Goal: Transaction & Acquisition: Purchase product/service

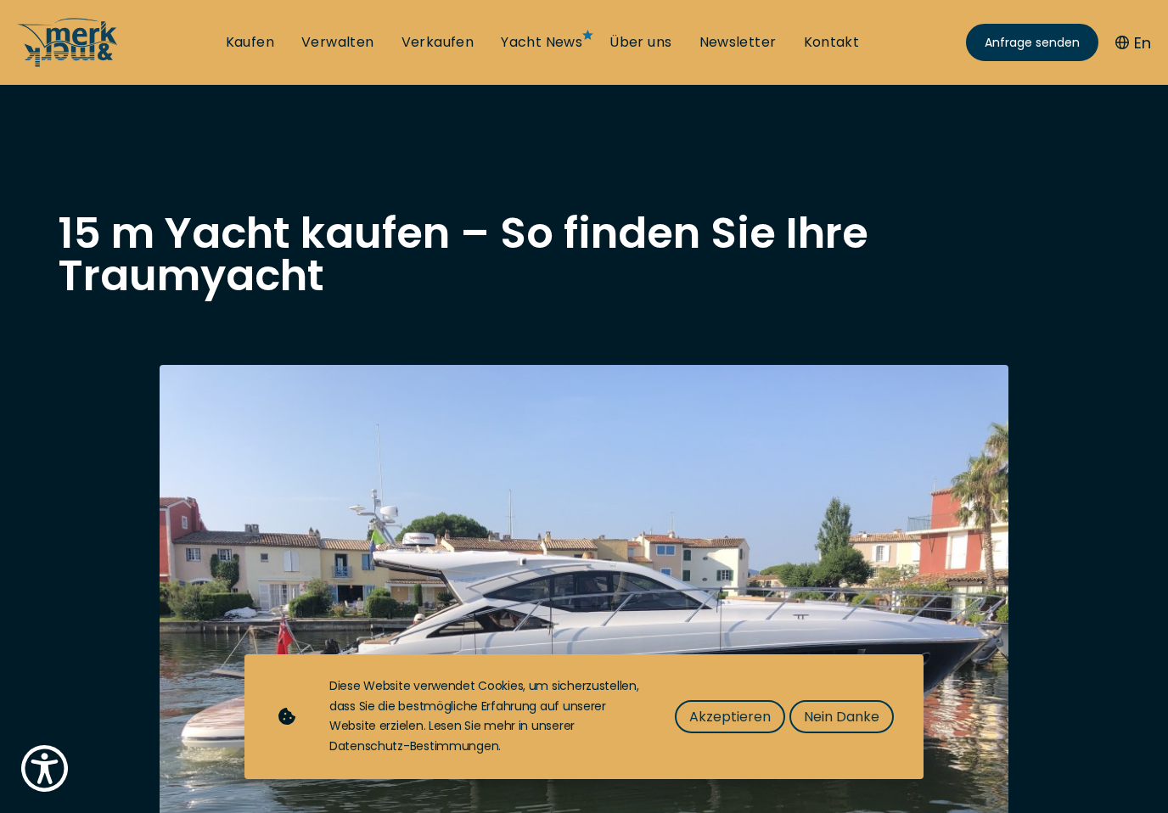
click at [741, 717] on span "Akzeptieren" at bounding box center [730, 716] width 82 height 21
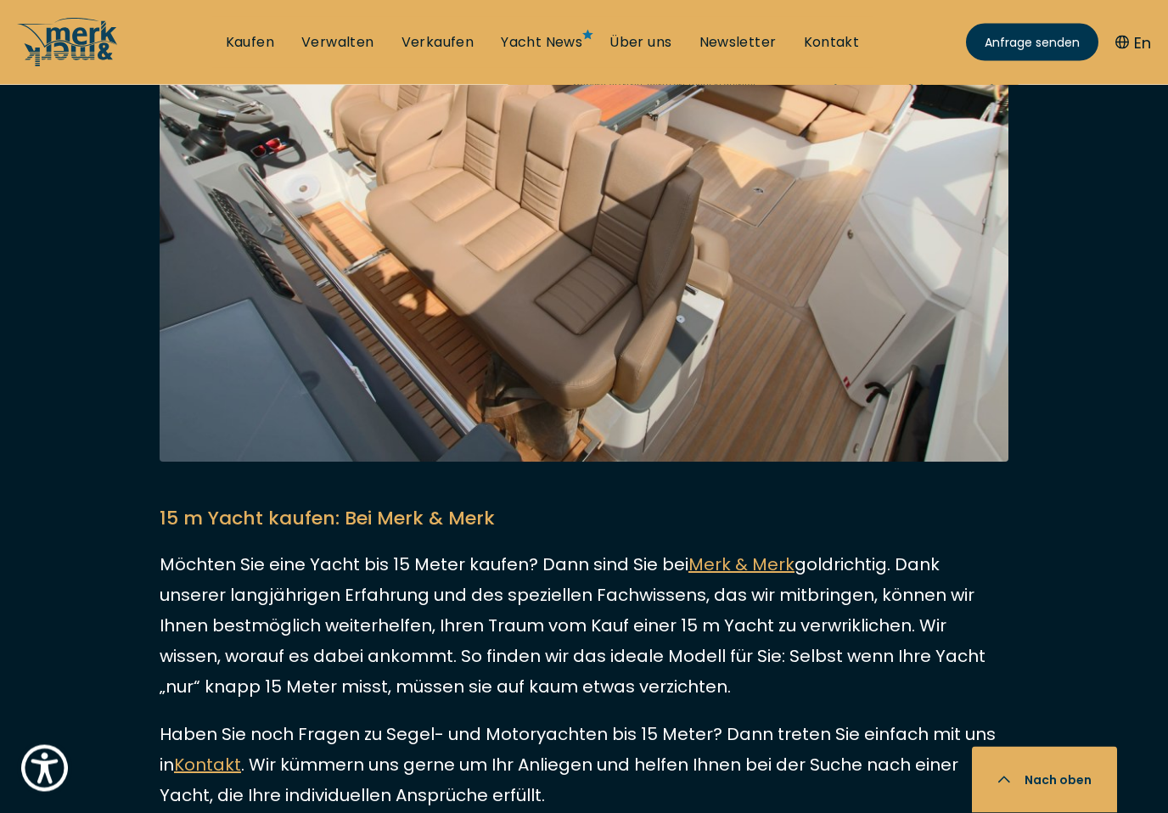
scroll to position [3597, 0]
click at [243, 45] on link "Kaufen" at bounding box center [250, 42] width 48 height 19
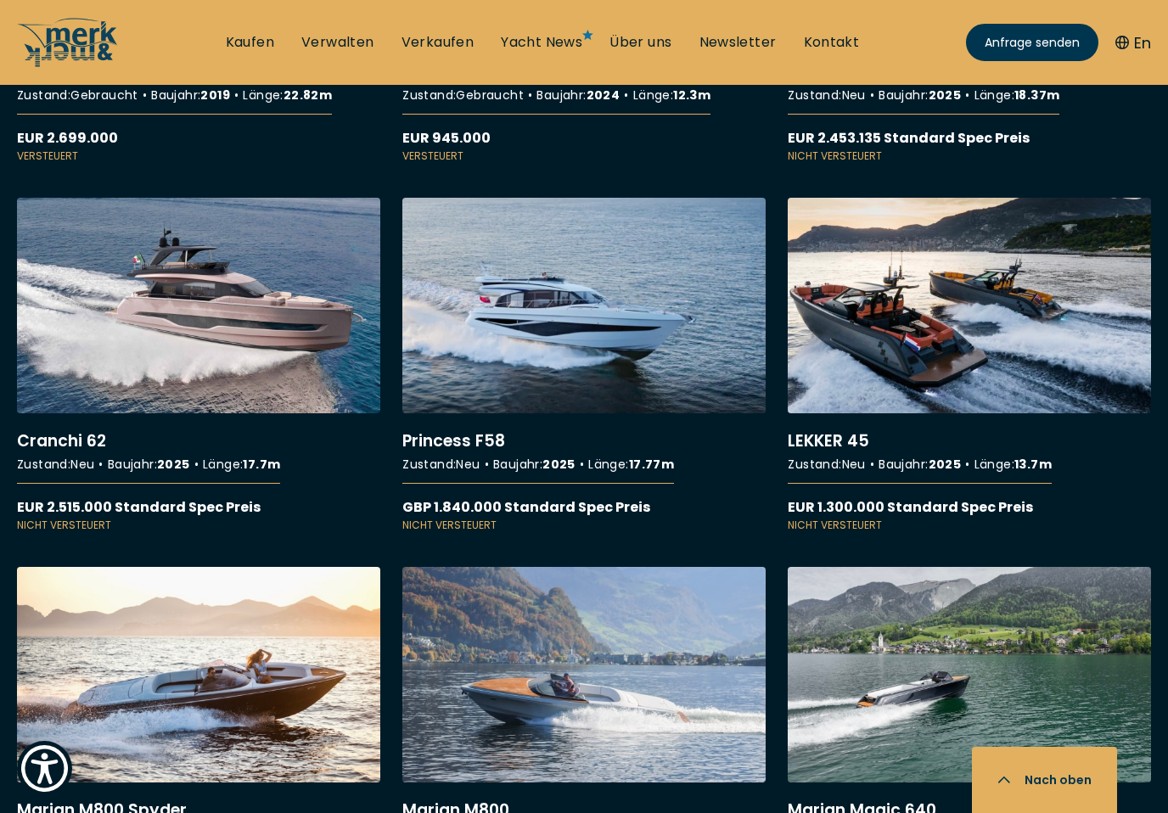
scroll to position [5390, 0]
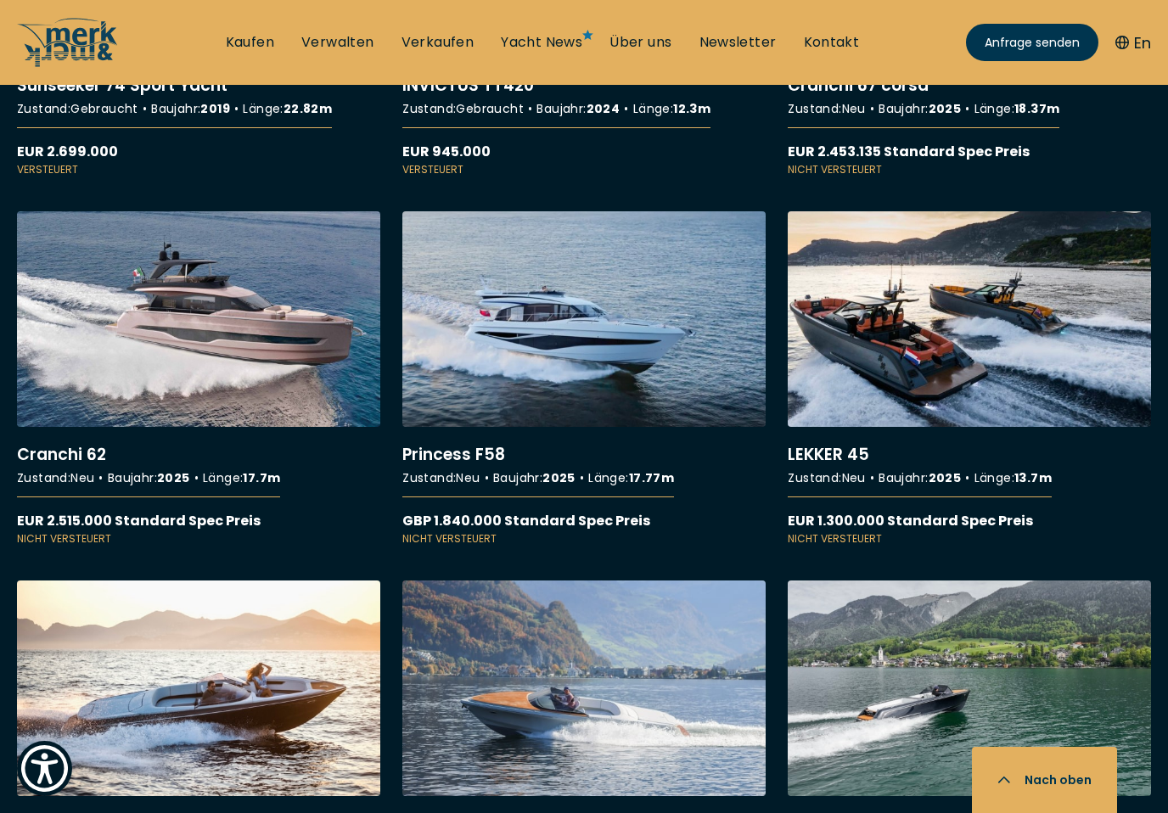
click at [131, 390] on link "More details about Cranchi 62" at bounding box center [198, 378] width 363 height 335
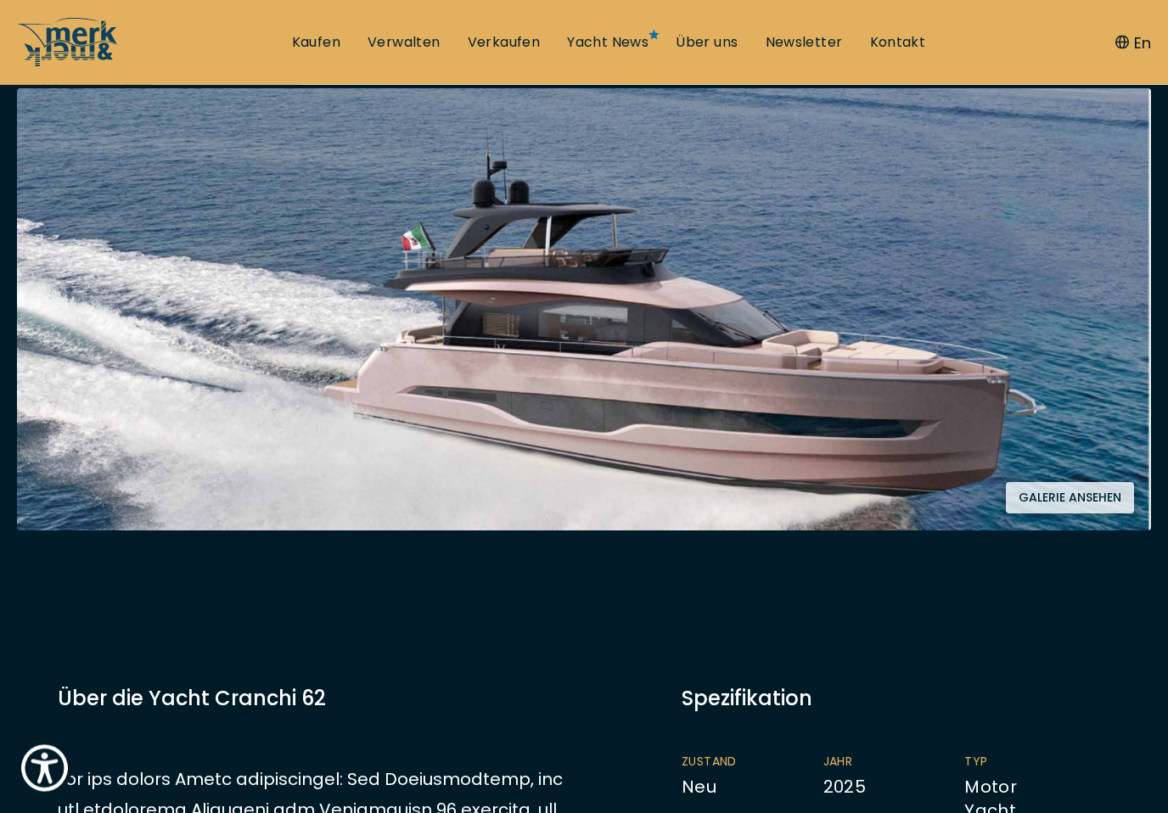
scroll to position [354, 0]
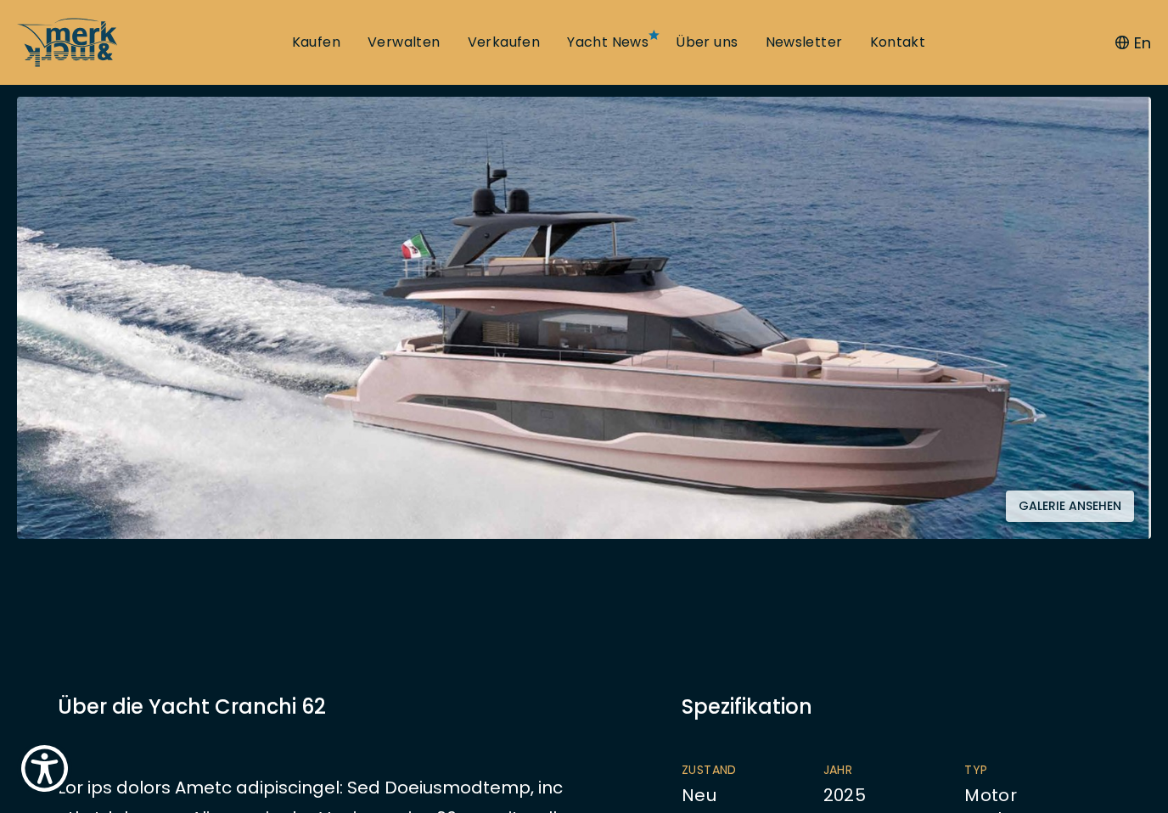
click at [1078, 499] on button "Galerie ansehen" at bounding box center [1070, 506] width 128 height 31
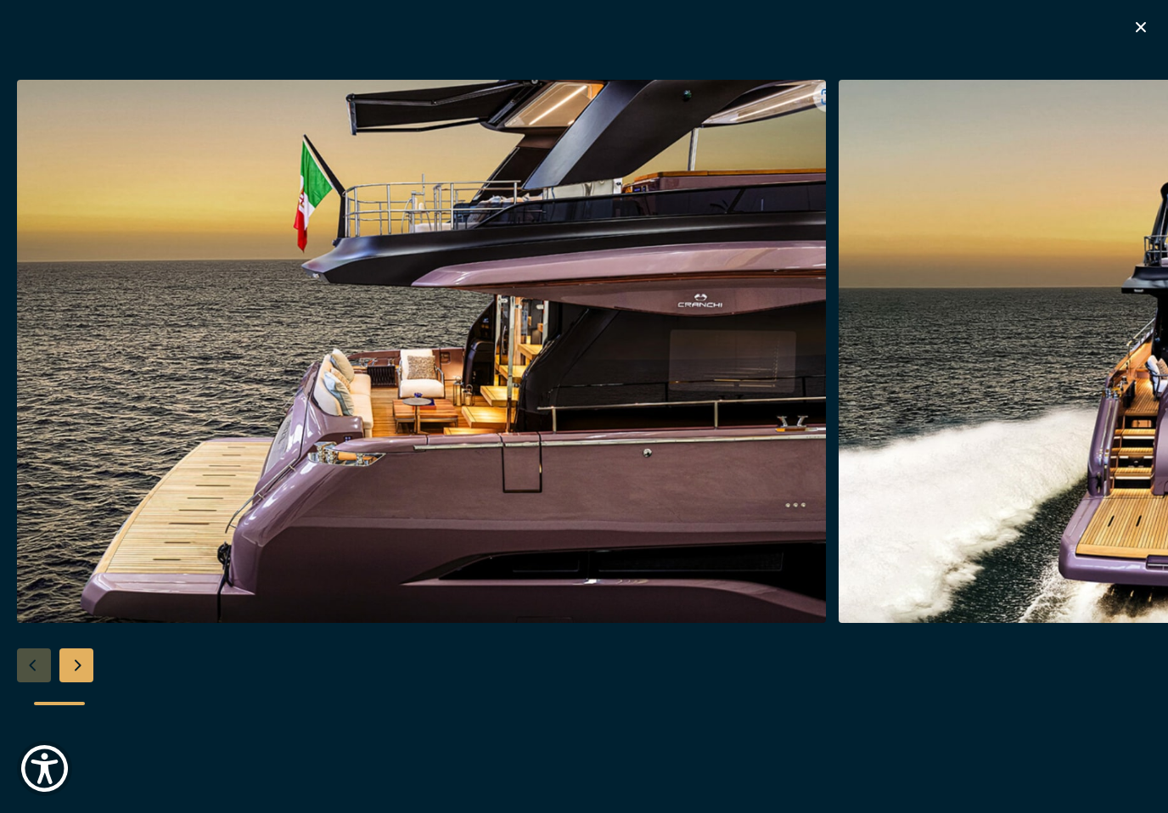
scroll to position [340, 0]
click at [92, 683] on div "Next slide" at bounding box center [76, 666] width 34 height 34
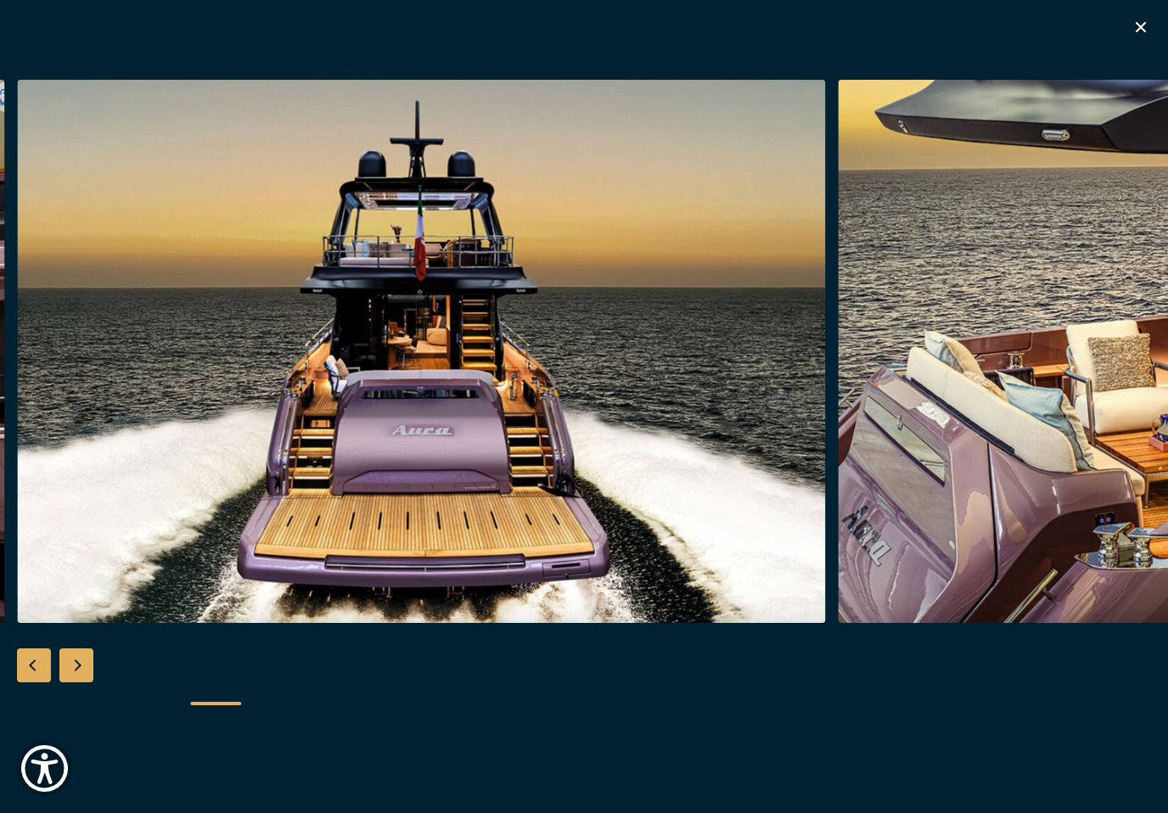
click at [85, 675] on div "Next slide" at bounding box center [76, 666] width 34 height 34
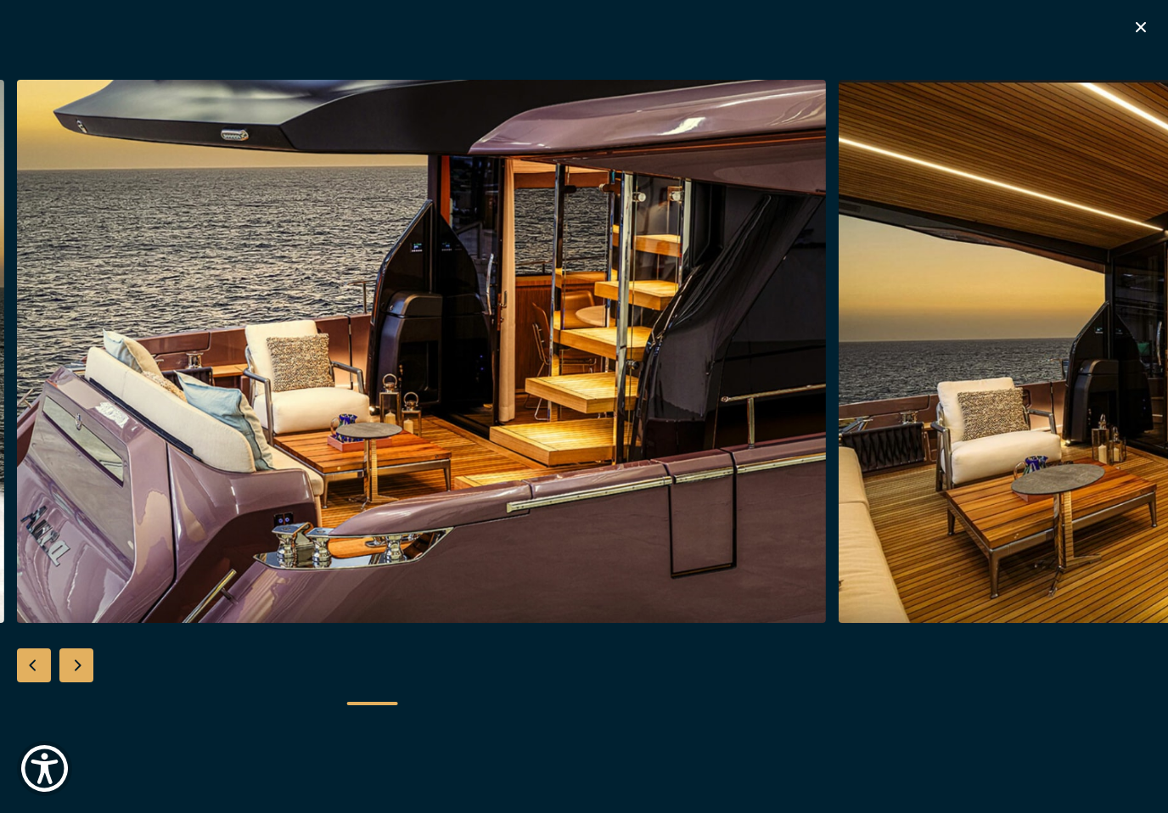
click at [82, 677] on div "Next slide" at bounding box center [76, 666] width 34 height 34
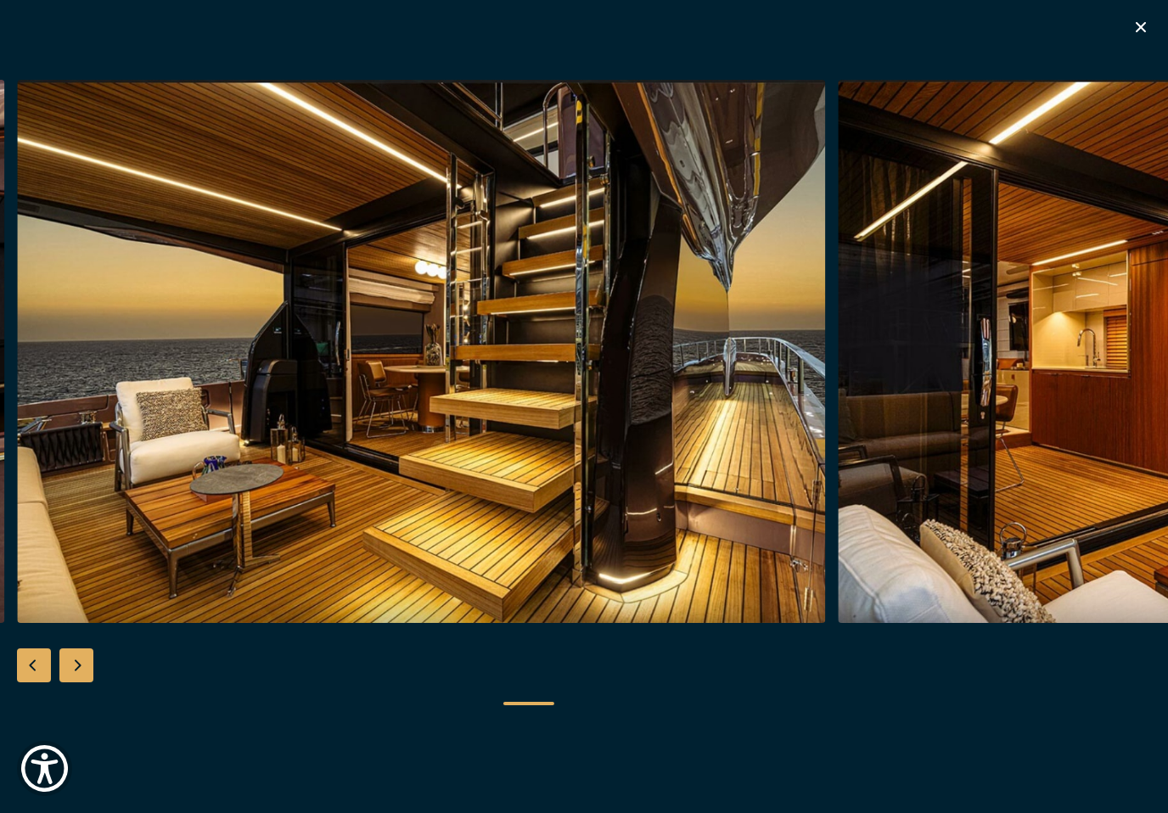
click at [90, 671] on div "Next slide" at bounding box center [76, 666] width 34 height 34
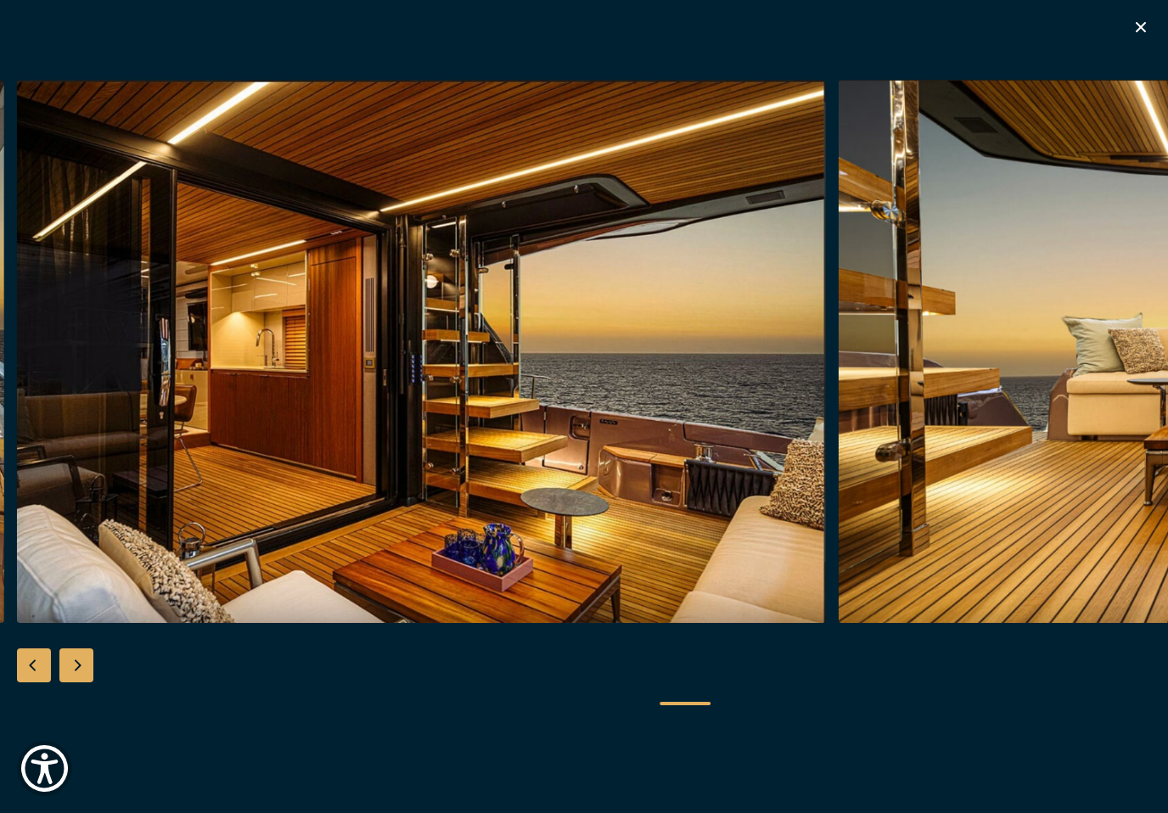
click at [85, 673] on div "Next slide" at bounding box center [76, 666] width 34 height 34
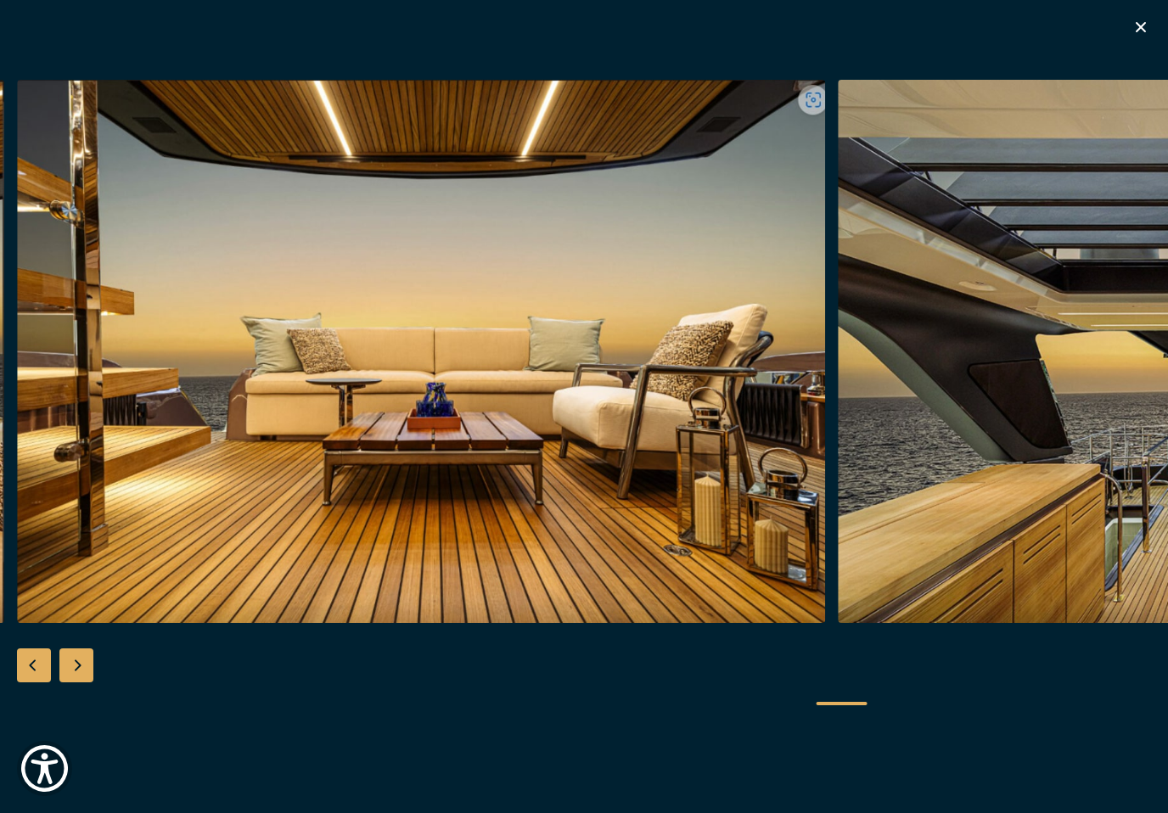
click at [87, 681] on div "Next slide" at bounding box center [76, 666] width 34 height 34
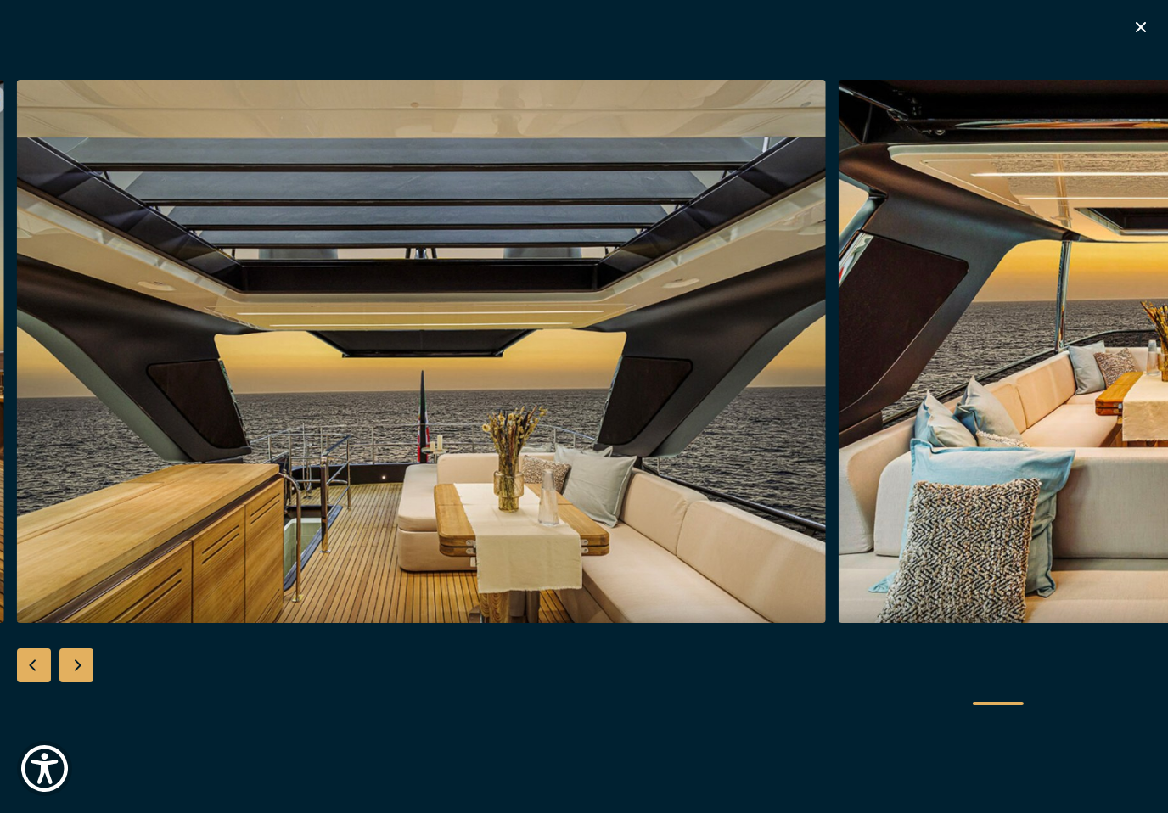
click at [91, 675] on div "Next slide" at bounding box center [76, 666] width 34 height 34
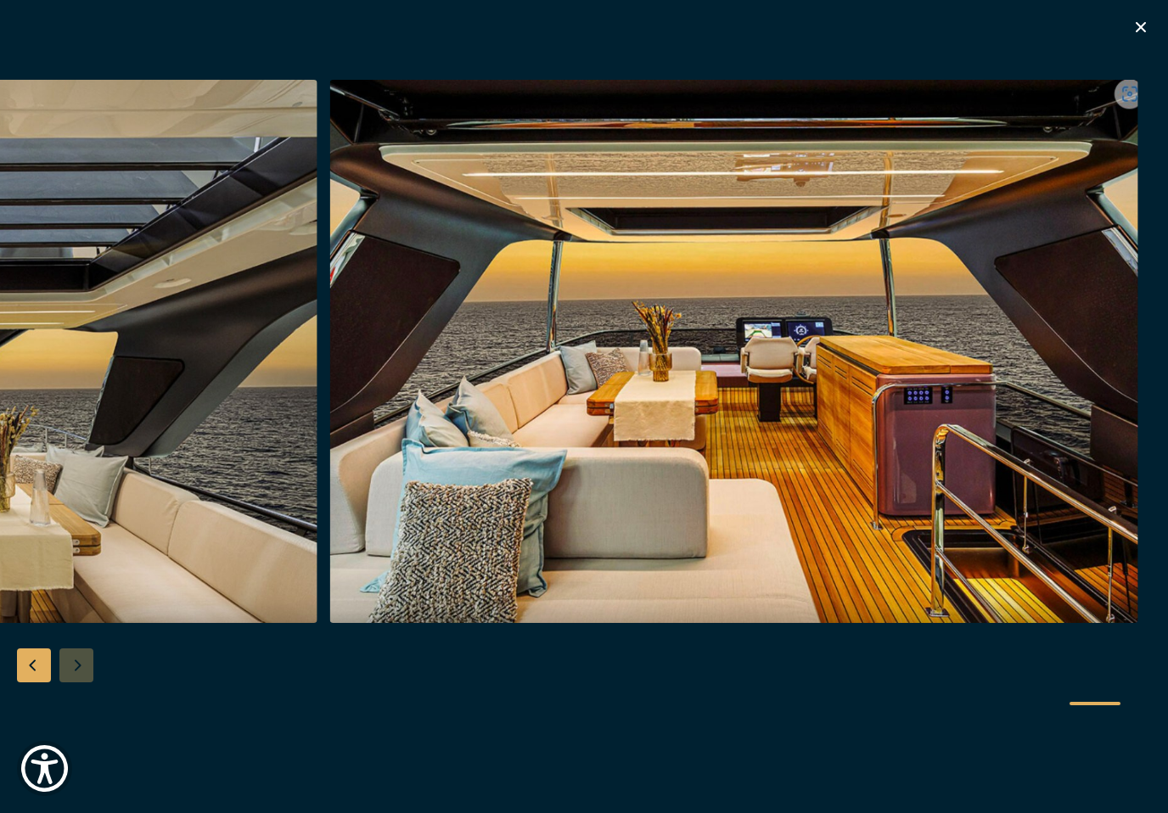
click at [100, 678] on div at bounding box center [584, 407] width 1168 height 654
click at [94, 678] on div at bounding box center [584, 407] width 1168 height 654
click at [1150, 18] on icon "button" at bounding box center [1141, 27] width 20 height 20
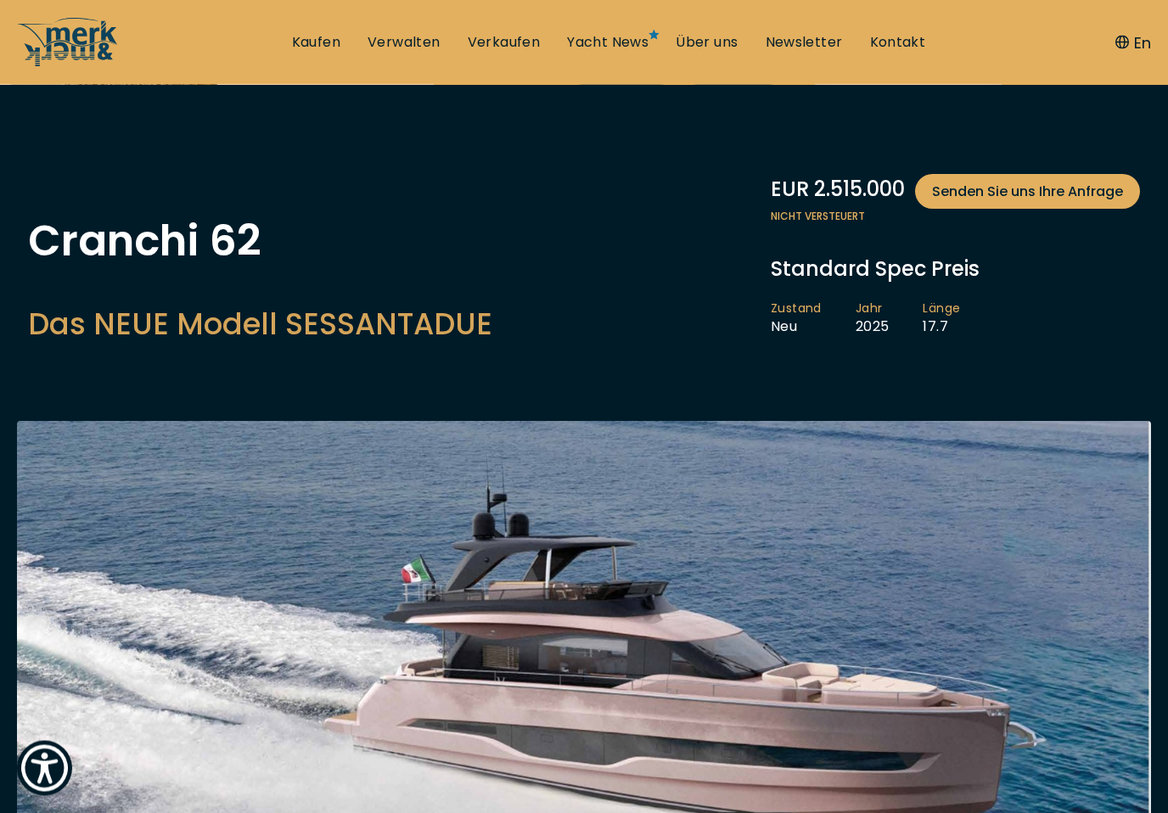
scroll to position [0, 0]
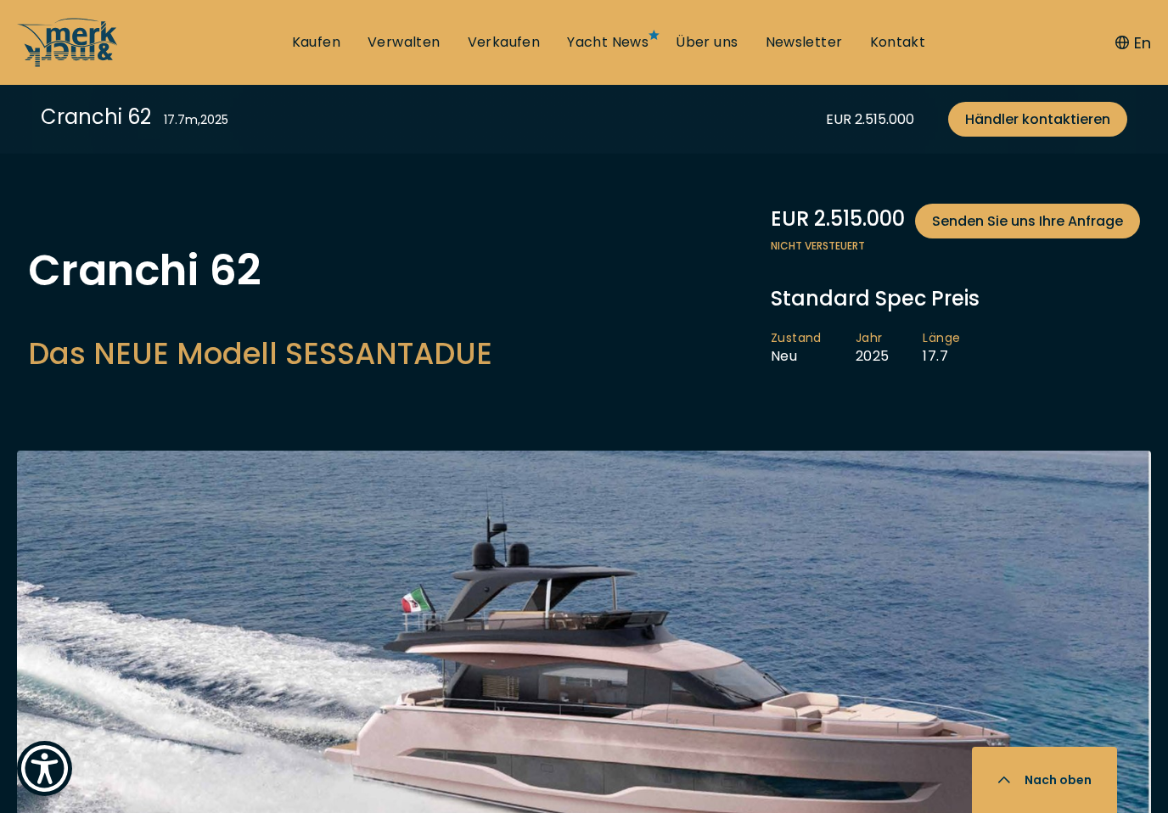
click at [133, 84] on nav "Kaufen Verwalten Verkaufen Yacht News Über uns Newsletter Kontakt Senden Sie un…" at bounding box center [584, 42] width 1168 height 85
click at [184, 75] on nav "Kaufen Verwalten Verkaufen Yacht News Über uns Newsletter Kontakt Senden Sie un…" at bounding box center [584, 42] width 1168 height 85
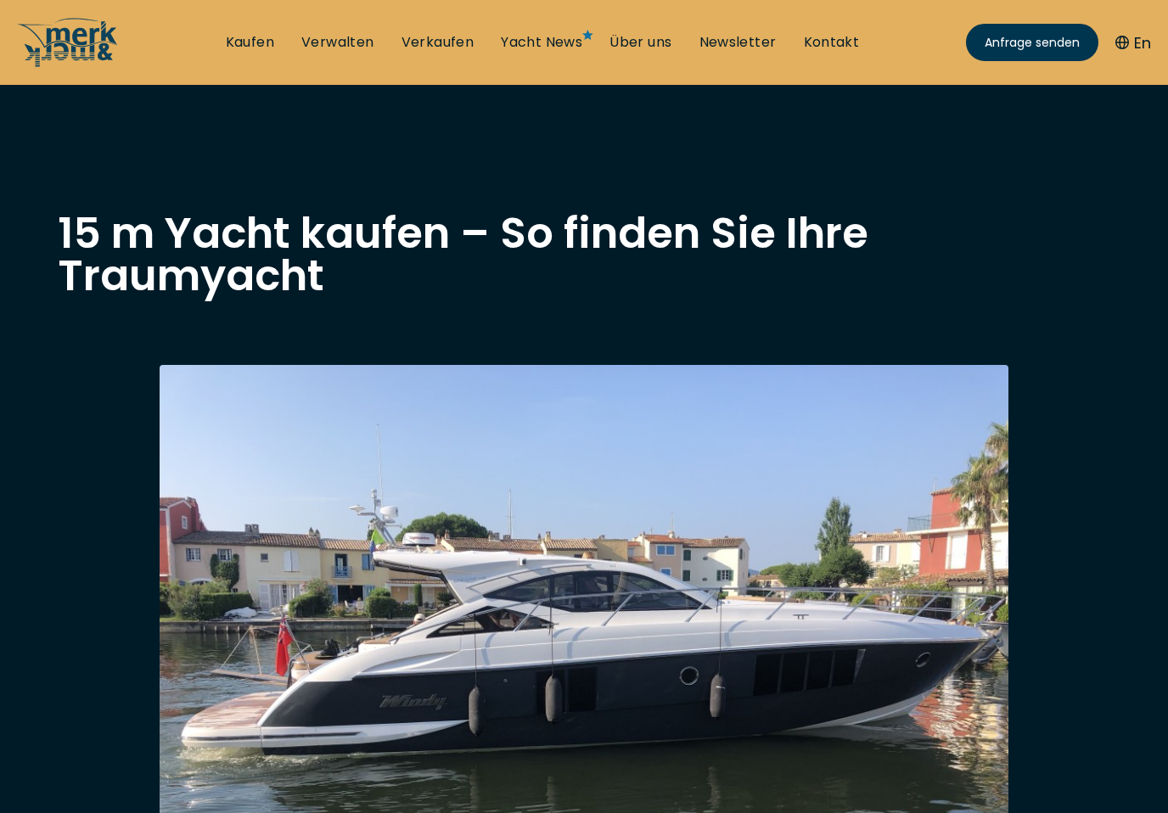
click at [247, 33] on link "Kaufen" at bounding box center [250, 42] width 48 height 19
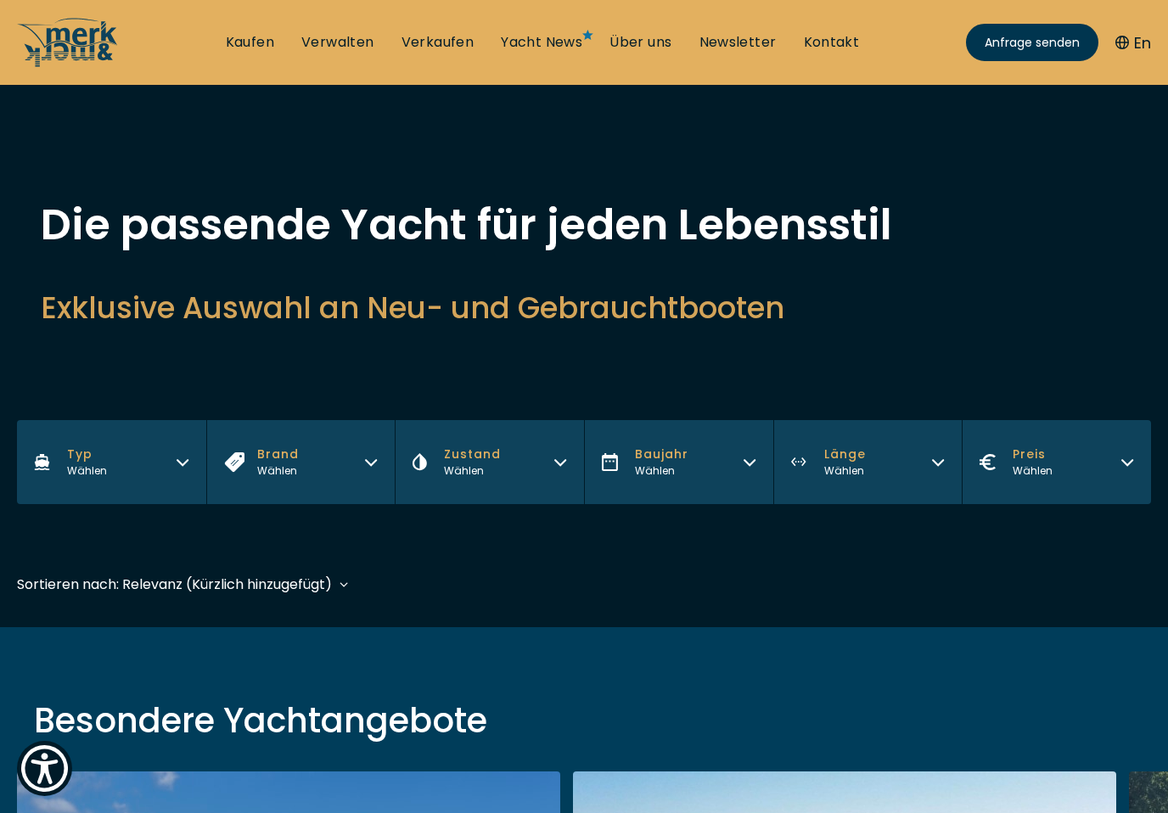
click at [881, 460] on button "Länge Wählen" at bounding box center [868, 462] width 189 height 84
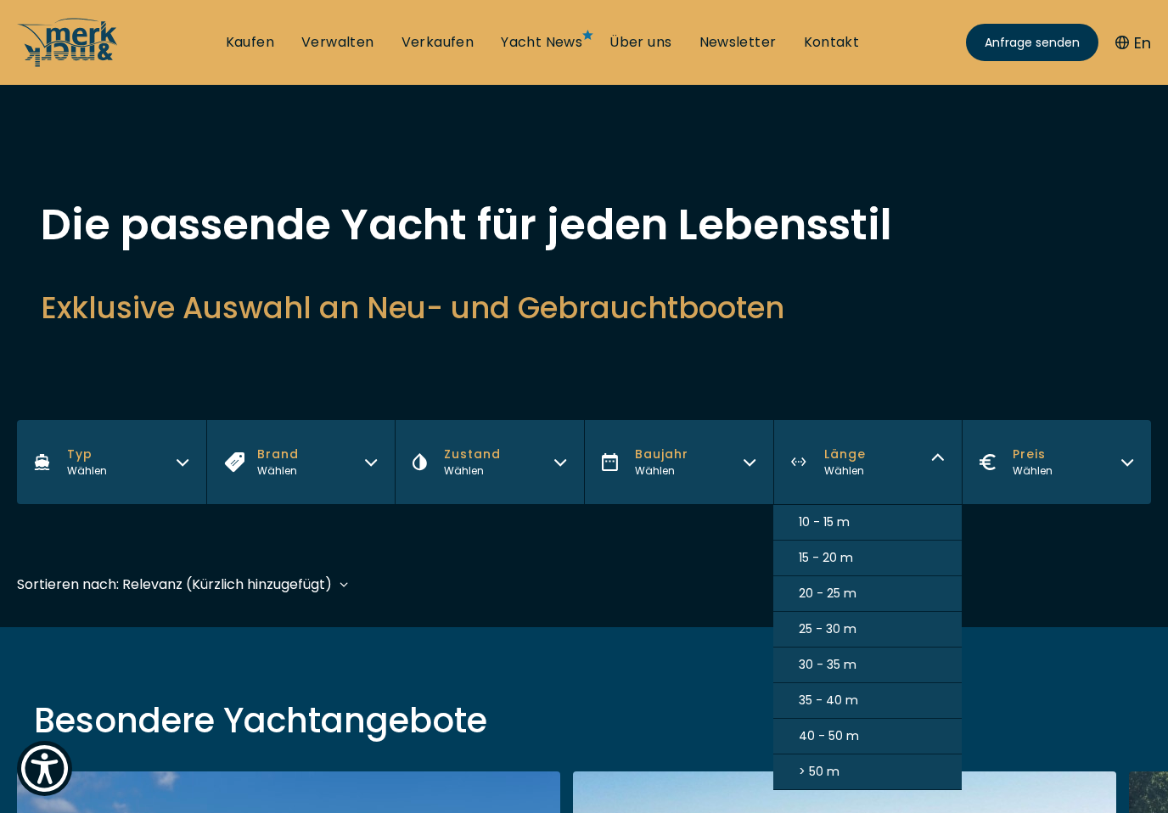
click at [810, 553] on span "15 - 20 m" at bounding box center [826, 558] width 54 height 18
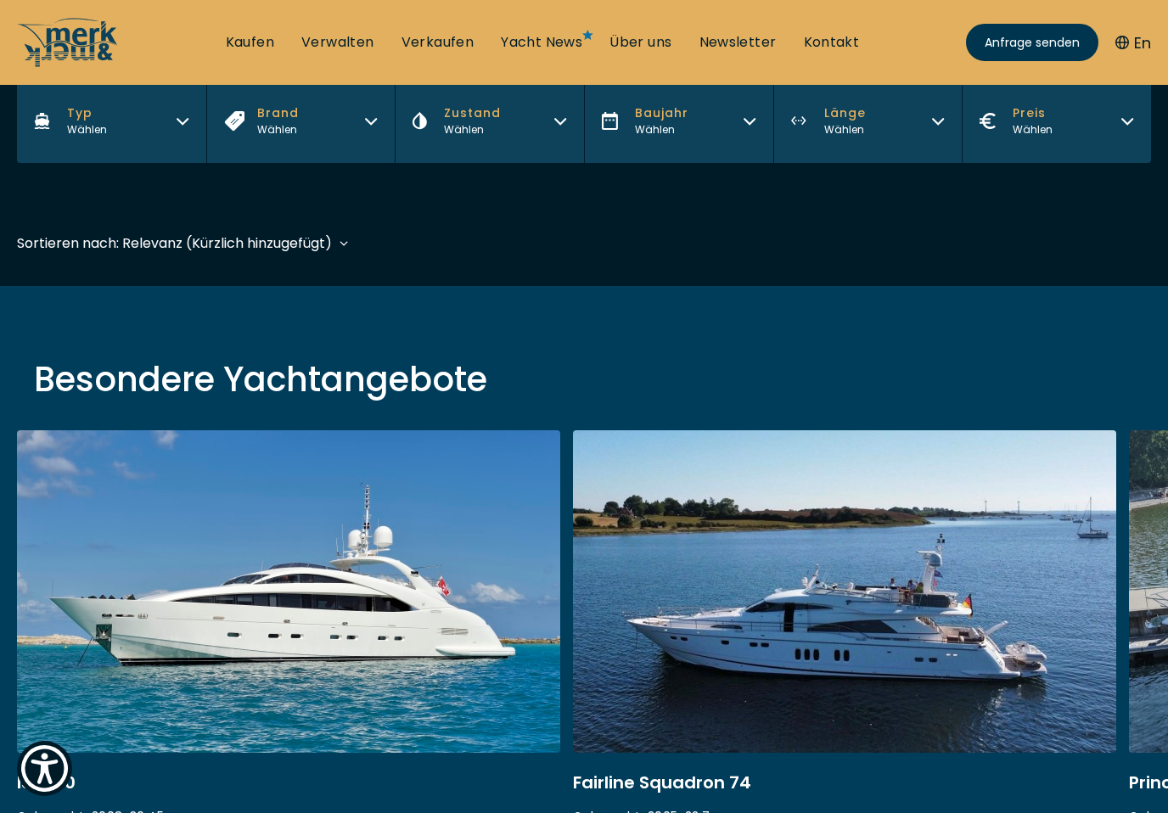
scroll to position [420, 0]
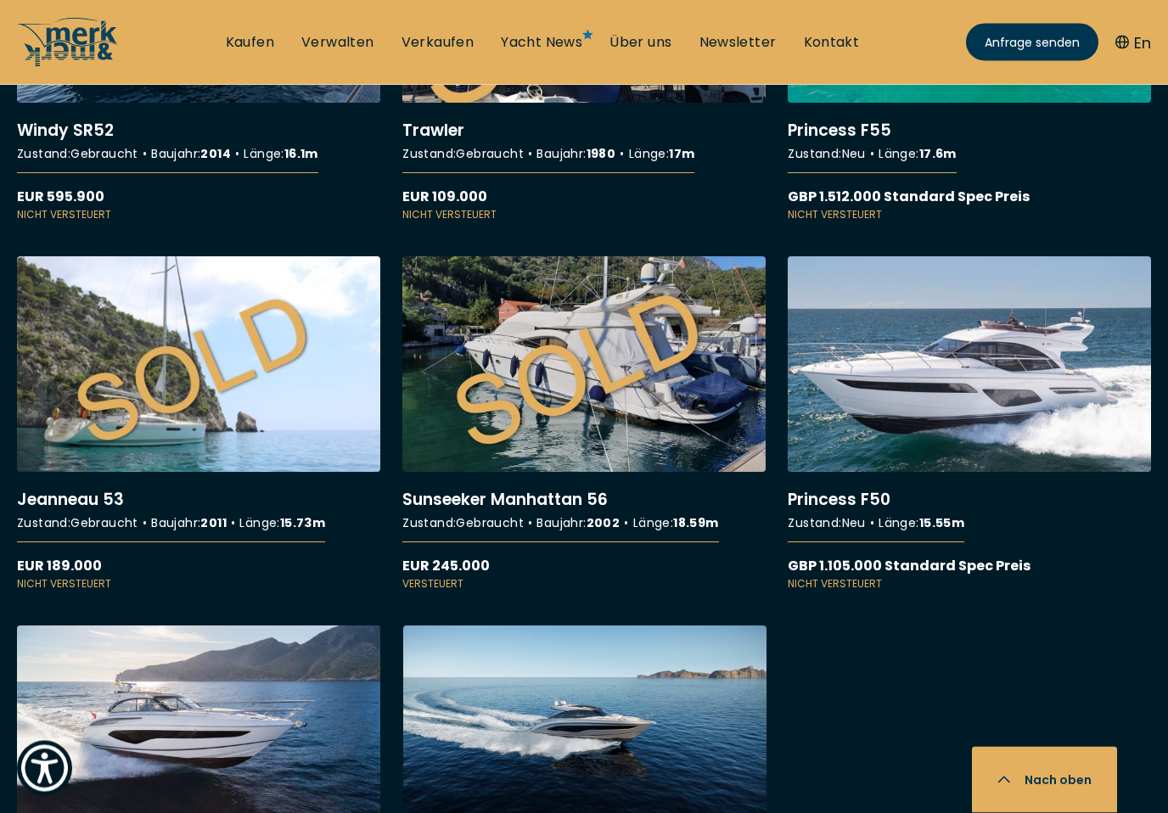
scroll to position [2059, 0]
click at [905, 361] on link "More details about Princess F50" at bounding box center [969, 423] width 363 height 335
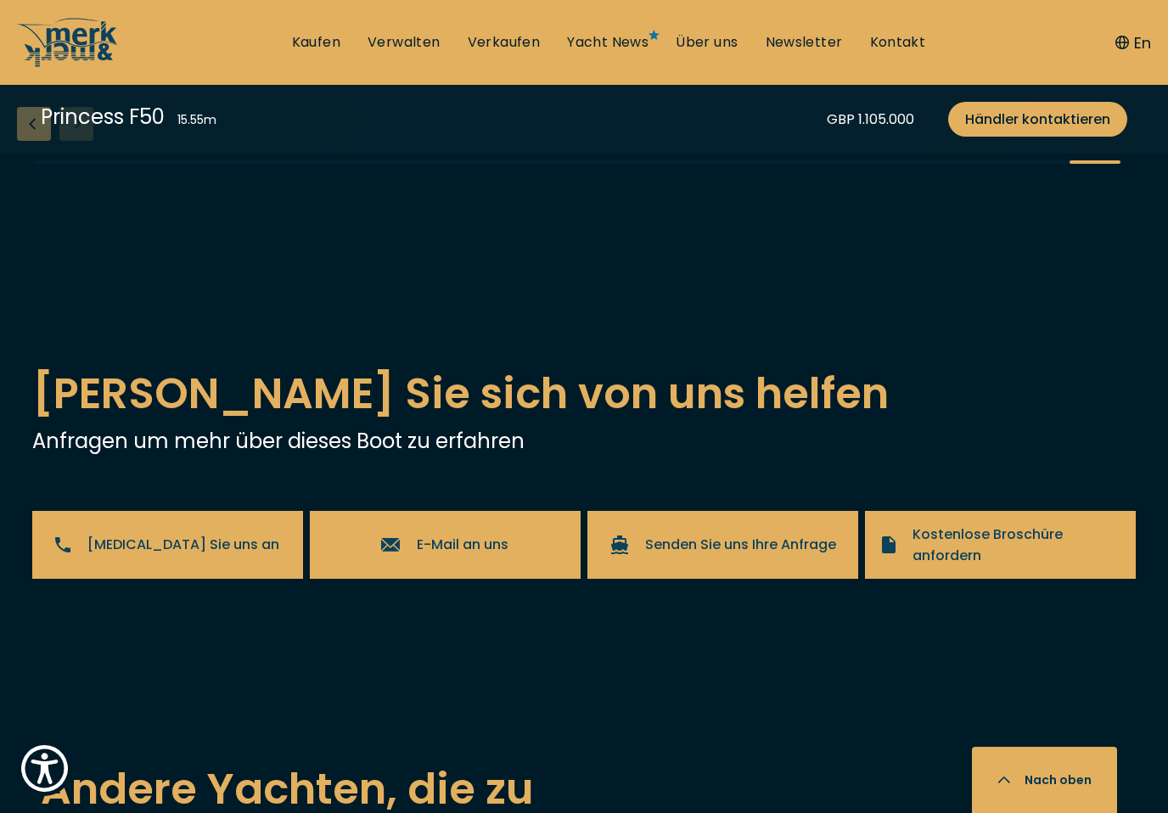
scroll to position [3289, 0]
